Goal: Information Seeking & Learning: Stay updated

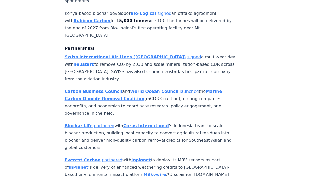
scroll to position [828, 0]
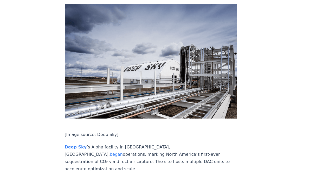
drag, startPoint x: 64, startPoint y: 102, endPoint x: 171, endPoint y: 113, distance: 108.4
copy p "Deep Sky ’s Alpha facility in [GEOGRAPHIC_DATA], [GEOGRAPHIC_DATA], began opera…"
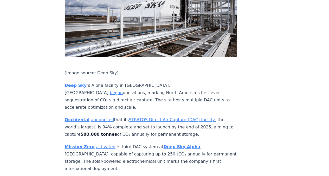
scroll to position [912, 0]
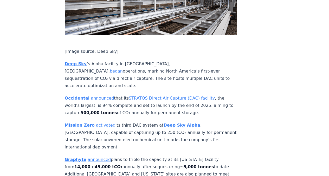
drag, startPoint x: 200, startPoint y: 58, endPoint x: 60, endPoint y: 38, distance: 140.9
copy p "Occidental announced that its STRATOS Direct Air Capture (DAC) facility , the w…"
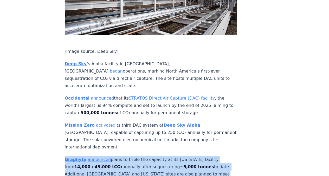
drag, startPoint x: 86, startPoint y: 129, endPoint x: 63, endPoint y: 107, distance: 32.0
copy p "Graphyte announced plans to triple the capacity at its Arkansas facility from 1…"
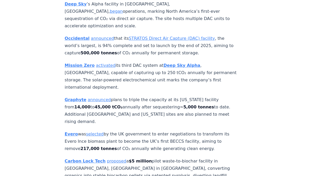
scroll to position [985, 0]
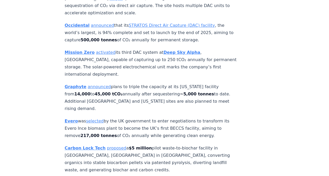
drag, startPoint x: 208, startPoint y: 81, endPoint x: 60, endPoint y: 67, distance: 148.3
copy p "Evero was selected by the UK government to enter negotiations to transform its …"
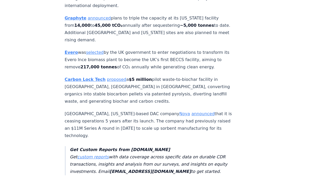
scroll to position [1058, 0]
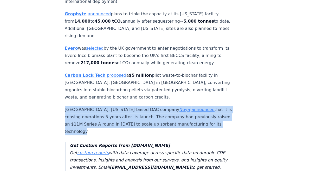
drag, startPoint x: 215, startPoint y: 70, endPoint x: 65, endPoint y: 56, distance: 151.5
copy p "Oakland, California-based DAC company Noya announced that it is ceasing operati…"
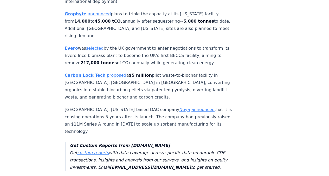
scroll to position [70, 0]
